Goal: Transaction & Acquisition: Download file/media

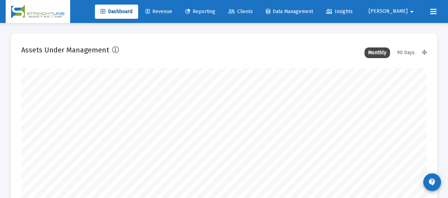
scroll to position [142, 218]
click at [215, 12] on span "Reporting" at bounding box center [200, 12] width 30 height 6
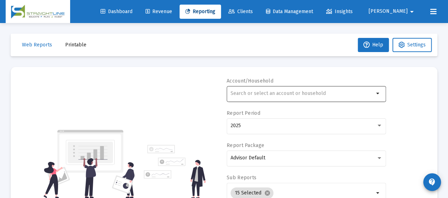
click at [322, 94] on input "text" at bounding box center [302, 94] width 143 height 6
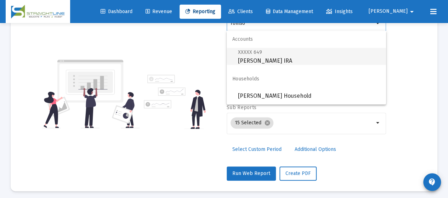
scroll to position [71, 0]
click at [267, 61] on span "XXXXX 649 [PERSON_NAME] IRA" at bounding box center [309, 56] width 142 height 17
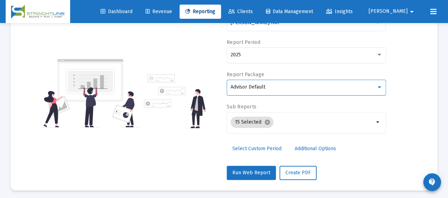
click at [277, 88] on div "Advisor Default" at bounding box center [304, 87] width 146 height 6
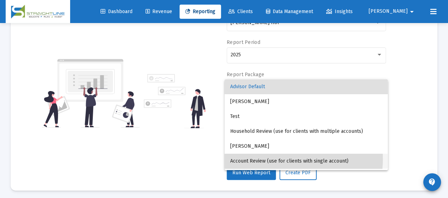
click at [280, 159] on span "Account Review (use for clients with single account)" at bounding box center [306, 161] width 152 height 15
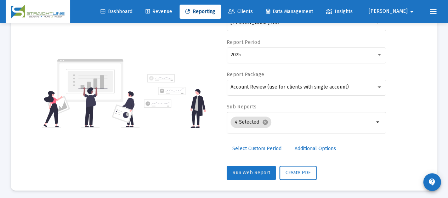
click at [258, 173] on span "Run Web Report" at bounding box center [251, 173] width 38 height 6
click at [300, 171] on span "Push to PDF" at bounding box center [300, 173] width 28 height 6
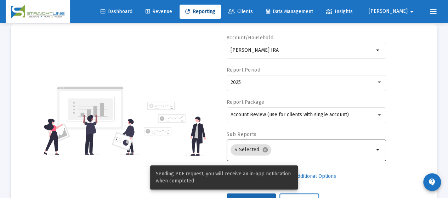
scroll to position [35, 0]
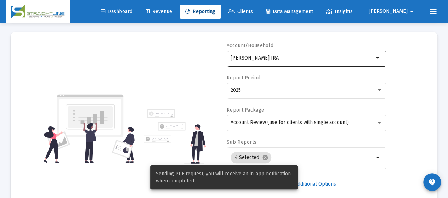
click at [318, 57] on input "[PERSON_NAME] IRA" at bounding box center [302, 58] width 143 height 6
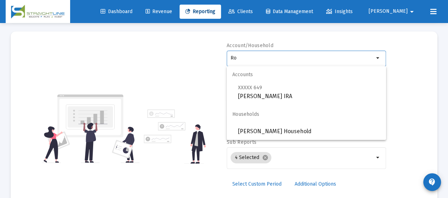
type input "R"
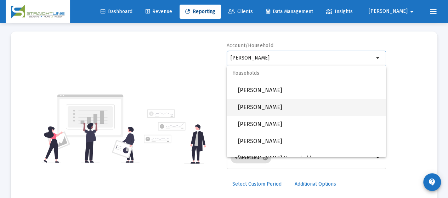
scroll to position [204, 0]
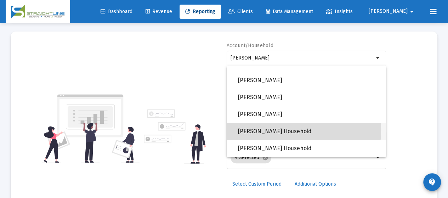
click at [288, 130] on span "[PERSON_NAME] Household" at bounding box center [309, 131] width 142 height 17
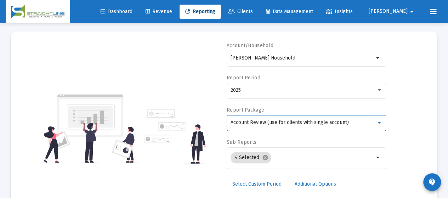
click at [288, 123] on span "Account Review (use for clients with single account)" at bounding box center [290, 122] width 118 height 6
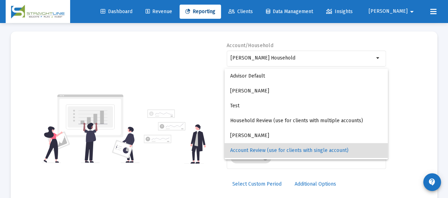
scroll to position [28, 0]
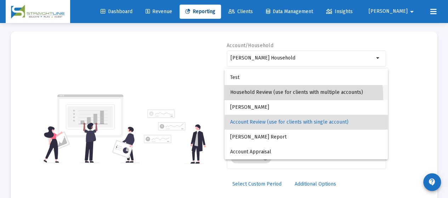
click at [287, 97] on span "Household Review (use for clients with multiple accounts)" at bounding box center [306, 92] width 152 height 15
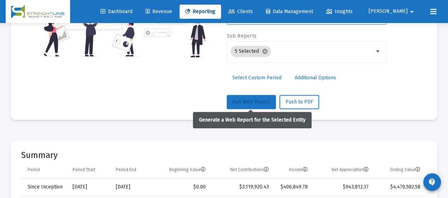
click at [245, 105] on button "Run Web Report" at bounding box center [251, 102] width 49 height 14
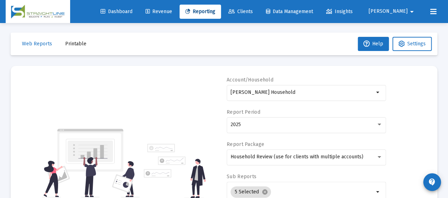
scroll to position [0, 0]
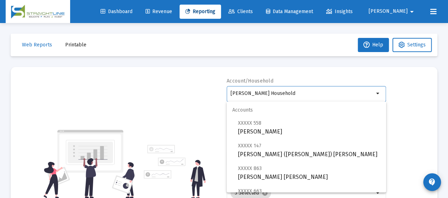
click at [320, 95] on input "[PERSON_NAME] Household" at bounding box center [302, 94] width 143 height 6
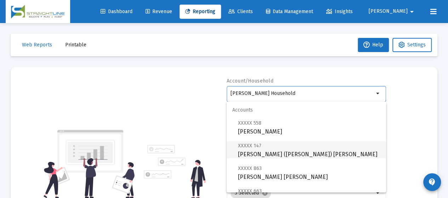
click at [324, 148] on span "XXXXX 147 [PERSON_NAME] ([PERSON_NAME]) [PERSON_NAME]" at bounding box center [309, 149] width 142 height 17
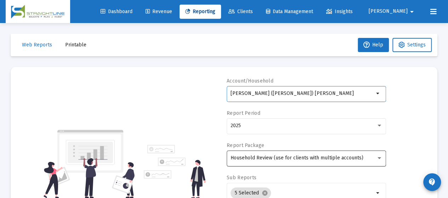
click at [313, 158] on span "Household Review (use for clients with multiple accounts)" at bounding box center [297, 158] width 133 height 6
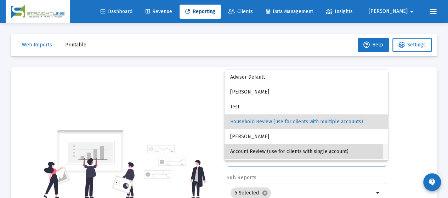
click at [296, 149] on span "Account Review (use for clients with single account)" at bounding box center [306, 151] width 152 height 15
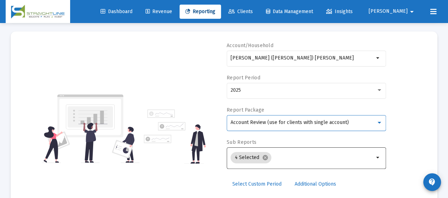
scroll to position [71, 0]
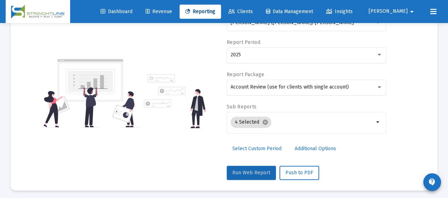
click at [257, 171] on span "Run Web Report" at bounding box center [251, 173] width 38 height 6
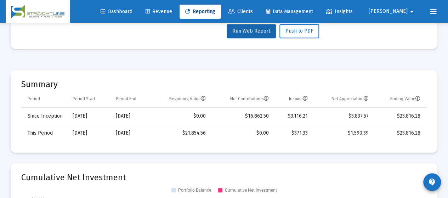
scroll to position [142, 0]
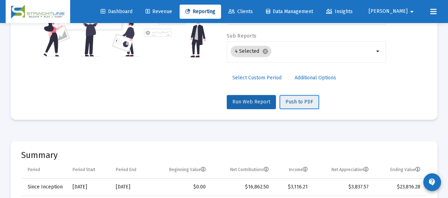
click at [299, 101] on span "Push to PDF" at bounding box center [300, 102] width 28 height 6
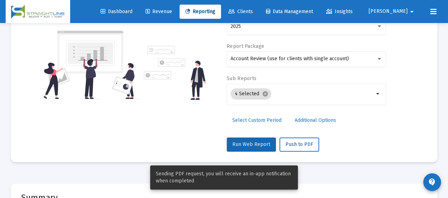
scroll to position [0, 0]
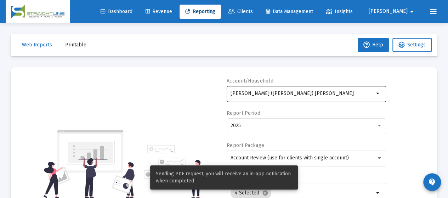
click at [337, 94] on input "[PERSON_NAME] ([PERSON_NAME]) [PERSON_NAME]" at bounding box center [302, 94] width 143 height 6
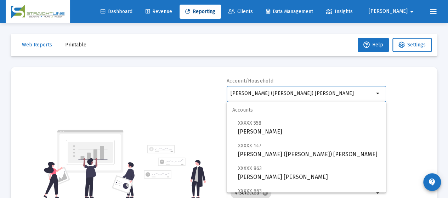
scroll to position [35, 0]
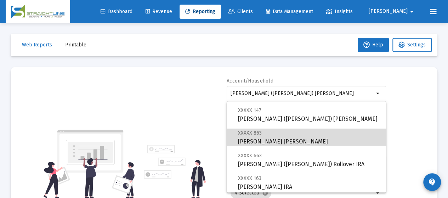
click at [310, 139] on span "XXXXX 863 [PERSON_NAME] [PERSON_NAME]" at bounding box center [309, 137] width 142 height 17
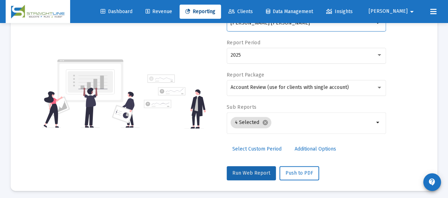
scroll to position [71, 0]
click at [267, 170] on span "Run Web Report" at bounding box center [251, 173] width 38 height 6
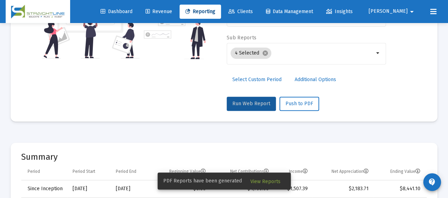
scroll to position [106, 0]
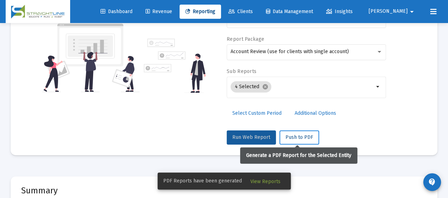
click at [300, 137] on span "Push to PDF" at bounding box center [300, 137] width 28 height 6
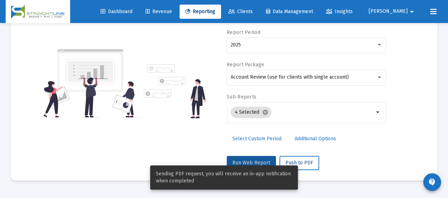
scroll to position [0, 0]
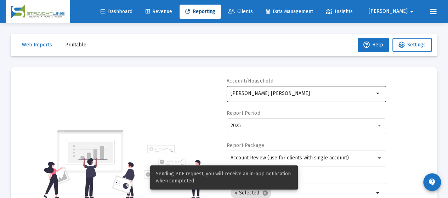
click at [313, 95] on input "[PERSON_NAME] [PERSON_NAME]" at bounding box center [302, 94] width 143 height 6
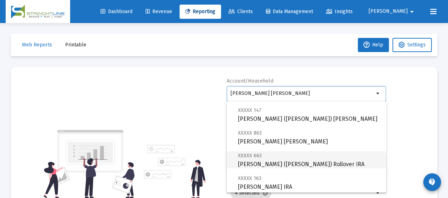
scroll to position [71, 0]
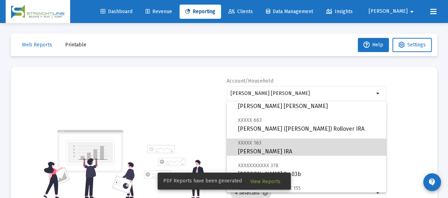
click at [310, 150] on span "XXXXX 163 [PERSON_NAME] IRA" at bounding box center [309, 147] width 142 height 17
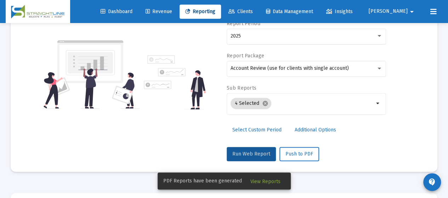
scroll to position [142, 0]
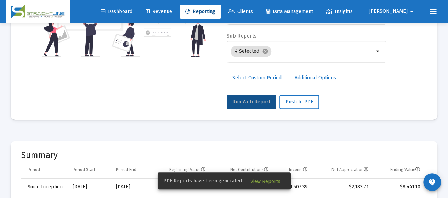
click at [261, 103] on span "Run Web Report" at bounding box center [251, 102] width 38 height 6
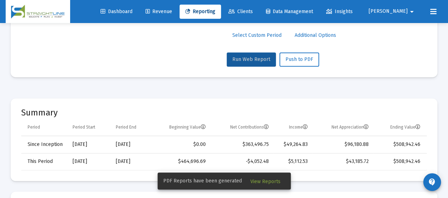
scroll to position [177, 0]
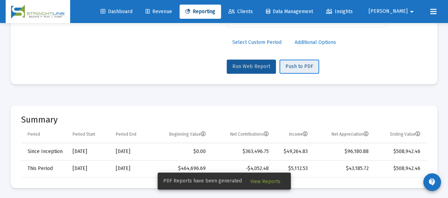
click at [296, 68] on span "Push to PDF" at bounding box center [300, 66] width 28 height 6
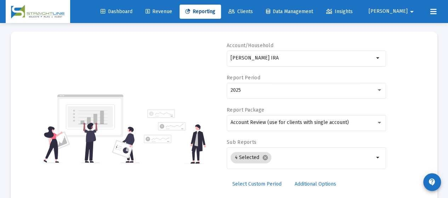
scroll to position [0, 0]
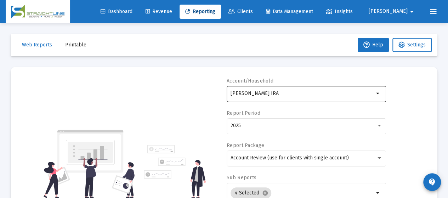
click at [312, 97] on div "[PERSON_NAME] IRA" at bounding box center [302, 93] width 143 height 17
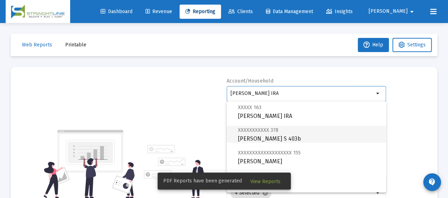
scroll to position [142, 0]
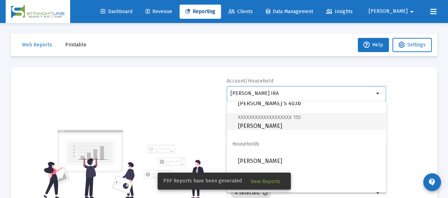
click at [288, 126] on span "XXXXXXXXXXXXXXXXXXX 155 [PERSON_NAME]" at bounding box center [309, 121] width 142 height 17
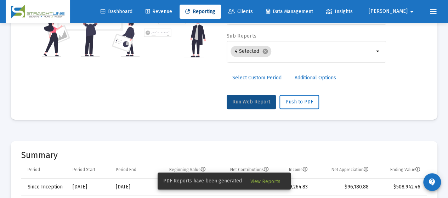
click at [254, 105] on button "Run Web Report" at bounding box center [251, 102] width 49 height 14
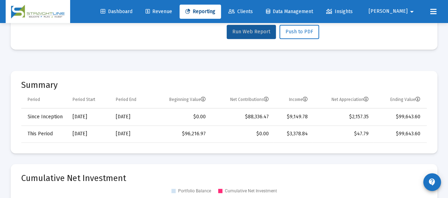
scroll to position [213, 0]
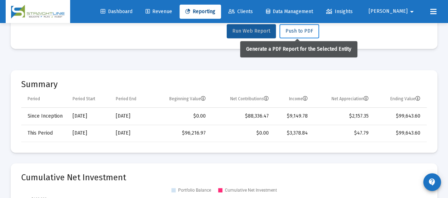
click at [290, 32] on span "Push to PDF" at bounding box center [300, 31] width 28 height 6
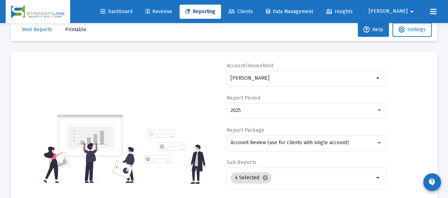
scroll to position [0, 0]
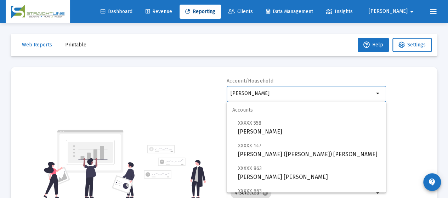
click at [295, 91] on input "[PERSON_NAME]" at bounding box center [302, 94] width 143 height 6
drag, startPoint x: 275, startPoint y: 91, endPoint x: 155, endPoint y: 87, distance: 120.1
click at [164, 86] on div "Account/[PERSON_NAME] arrow_drop_down Report Period 2025 Report Package Account…" at bounding box center [224, 164] width 406 height 173
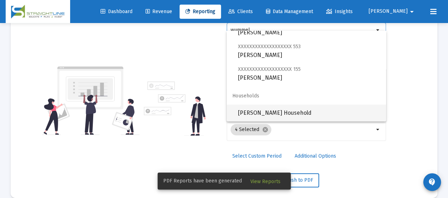
scroll to position [71, 0]
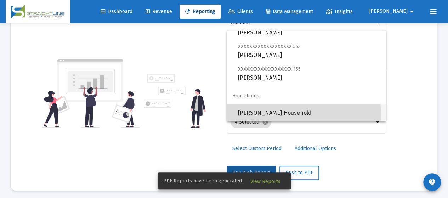
click at [297, 114] on span "[PERSON_NAME] Household" at bounding box center [309, 113] width 142 height 17
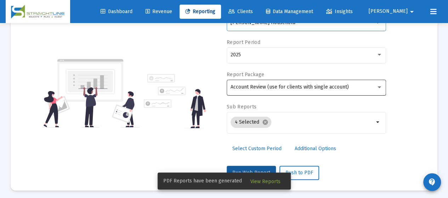
click at [320, 89] on span "Account Review (use for clients with single account)" at bounding box center [290, 87] width 118 height 6
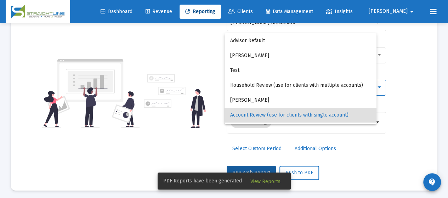
scroll to position [28, 0]
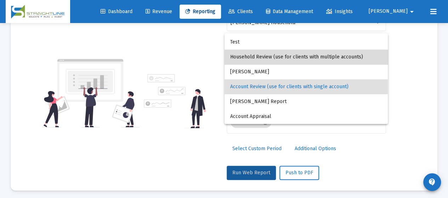
click at [310, 62] on span "Household Review (use for clients with multiple accounts)" at bounding box center [306, 57] width 152 height 15
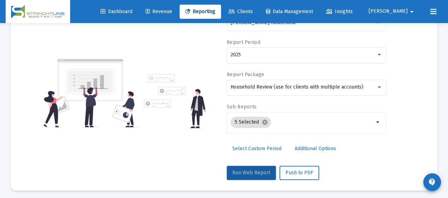
click at [255, 170] on span "Run Web Report" at bounding box center [251, 173] width 38 height 6
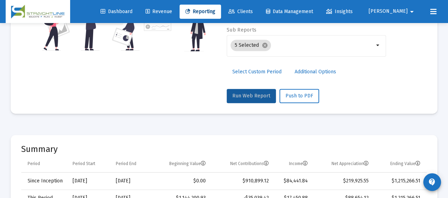
scroll to position [144, 0]
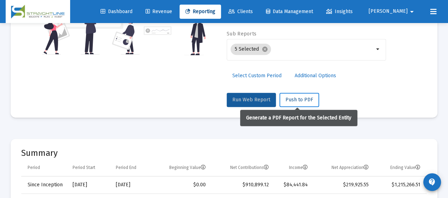
click at [294, 99] on span "Push to PDF" at bounding box center [300, 100] width 28 height 6
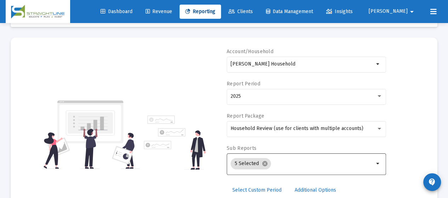
scroll to position [2, 0]
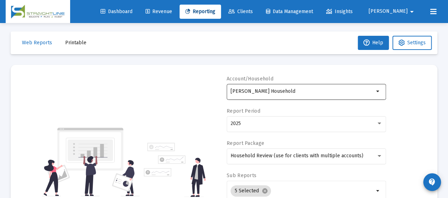
click at [317, 91] on input "[PERSON_NAME] Household" at bounding box center [302, 92] width 143 height 6
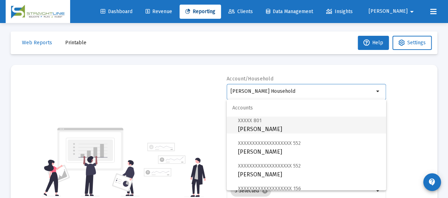
click at [316, 124] on span "XXXXX 801 [PERSON_NAME]" at bounding box center [309, 124] width 142 height 17
type input "[PERSON_NAME]"
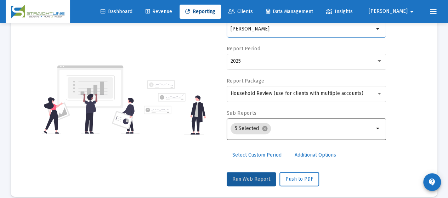
scroll to position [73, 0]
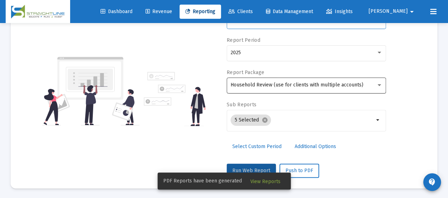
click at [296, 88] on div "Household Review (use for clients with multiple accounts)" at bounding box center [307, 84] width 152 height 17
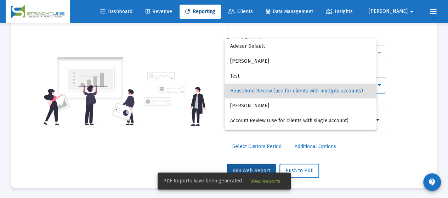
scroll to position [7, 0]
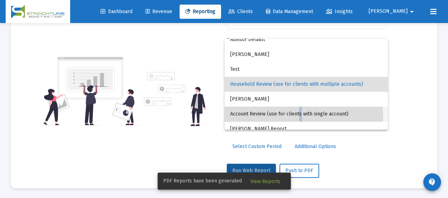
click at [299, 117] on span "Account Review (use for clients with single account)" at bounding box center [306, 114] width 152 height 15
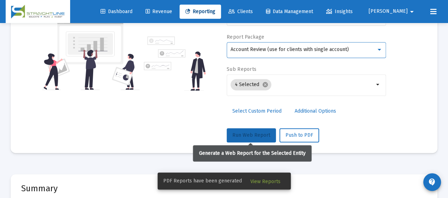
click at [241, 137] on span "Run Web Report" at bounding box center [251, 135] width 38 height 6
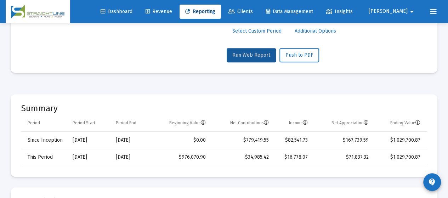
scroll to position [144, 0]
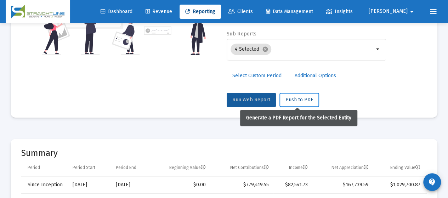
click at [302, 103] on button "Push to PDF" at bounding box center [300, 100] width 40 height 14
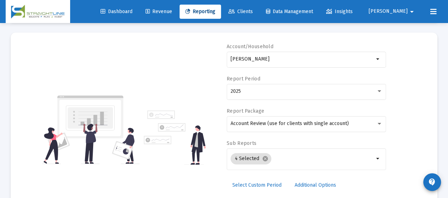
scroll to position [2, 0]
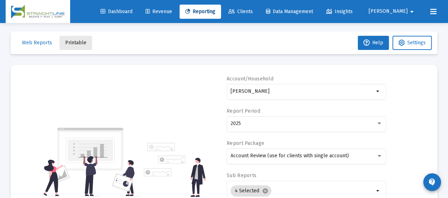
click at [76, 44] on span "Printable" at bounding box center [75, 43] width 21 height 6
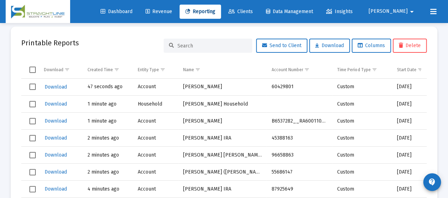
scroll to position [67, 0]
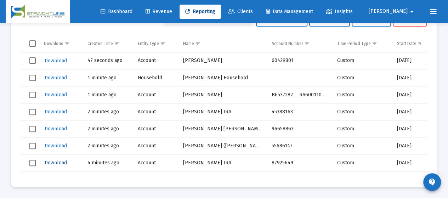
click at [58, 162] on span "Download" at bounding box center [56, 163] width 22 height 6
click at [58, 145] on span "Download" at bounding box center [56, 146] width 22 height 6
click at [58, 129] on span "Download" at bounding box center [56, 129] width 22 height 6
click at [55, 115] on button "Download" at bounding box center [56, 112] width 24 height 10
click at [55, 95] on span "Download" at bounding box center [56, 95] width 22 height 6
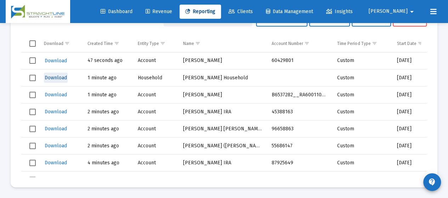
click at [56, 76] on span "Download" at bounding box center [56, 78] width 22 height 6
click at [57, 60] on span "Download" at bounding box center [56, 61] width 22 height 6
click at [57, 162] on span "Download" at bounding box center [56, 163] width 22 height 6
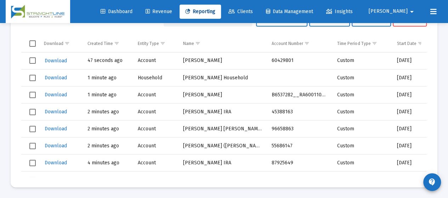
click at [401, 10] on span "[PERSON_NAME]" at bounding box center [388, 12] width 39 height 6
click at [407, 46] on button "Logout" at bounding box center [408, 47] width 42 height 17
